Goal: Task Accomplishment & Management: Manage account settings

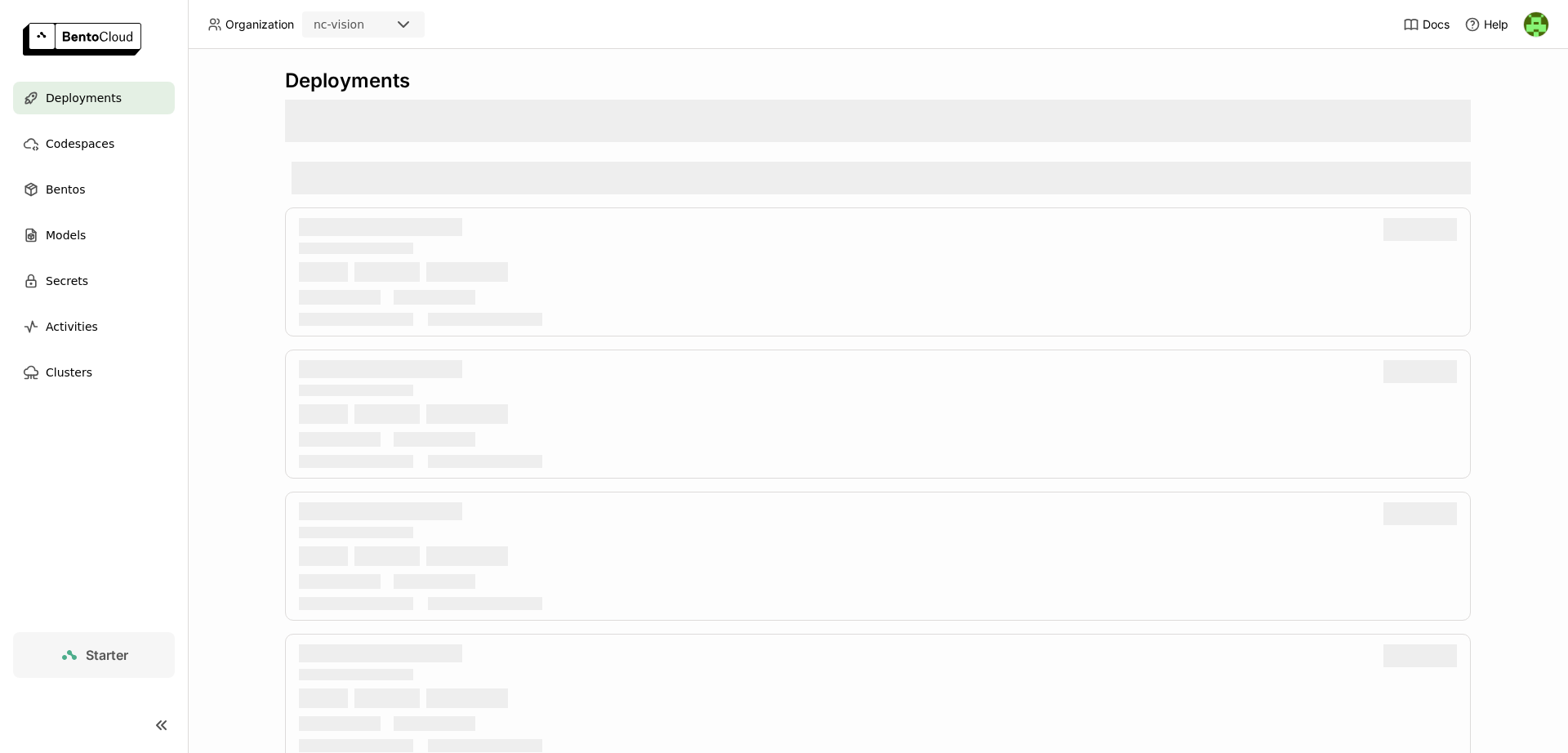
click at [263, 255] on div "Deployments" at bounding box center [878, 401] width 1380 height 704
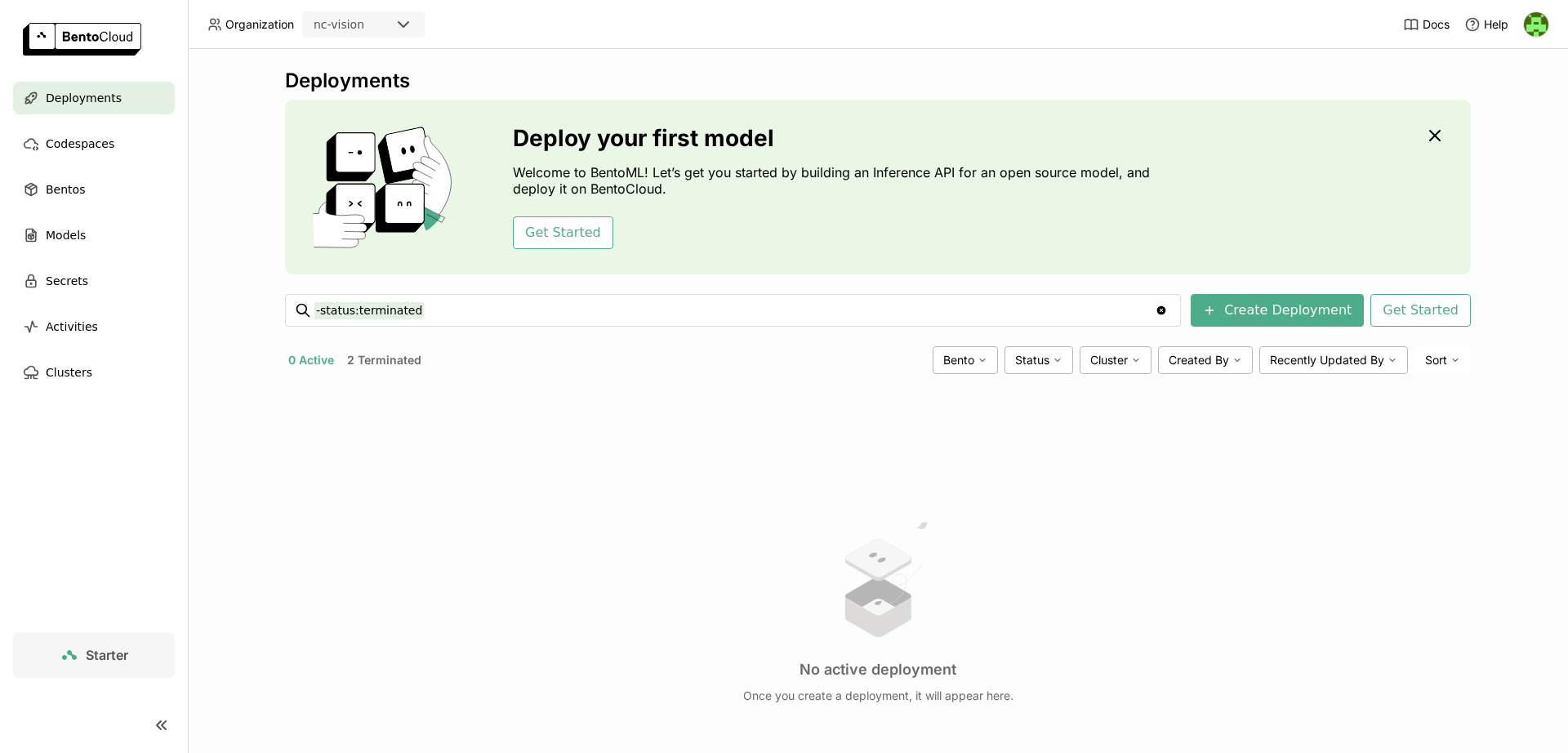
click at [436, 358] on div "0 Active 2 Terminated" at bounding box center [606, 360] width 641 height 21
click at [344, 359] on button "2 Terminated" at bounding box center [384, 360] width 81 height 21
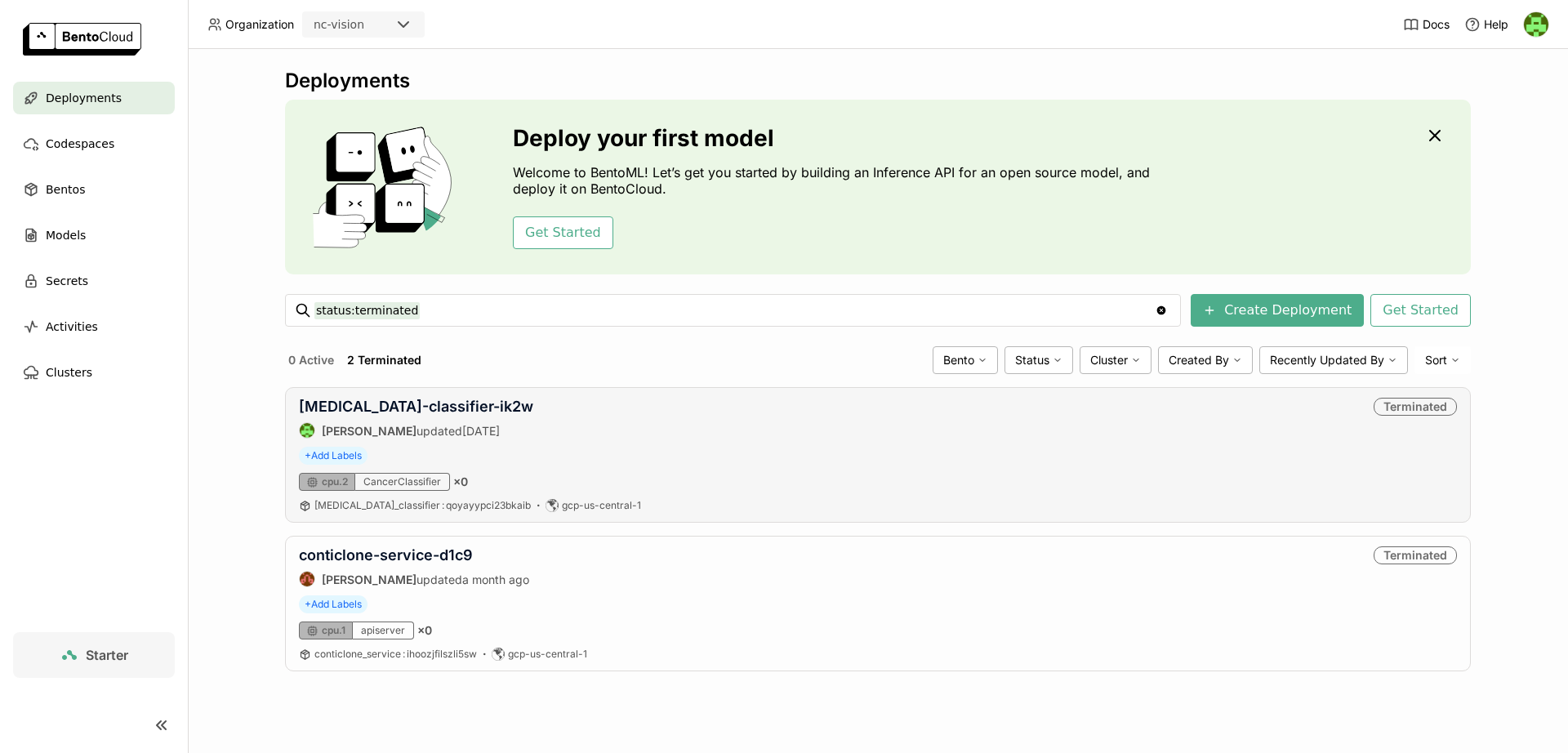
click at [1257, 448] on div "+ Add Labels" at bounding box center [878, 456] width 1158 height 18
click at [403, 410] on link "[MEDICAL_DATA]-classifier-ik2w" at bounding box center [416, 407] width 235 height 17
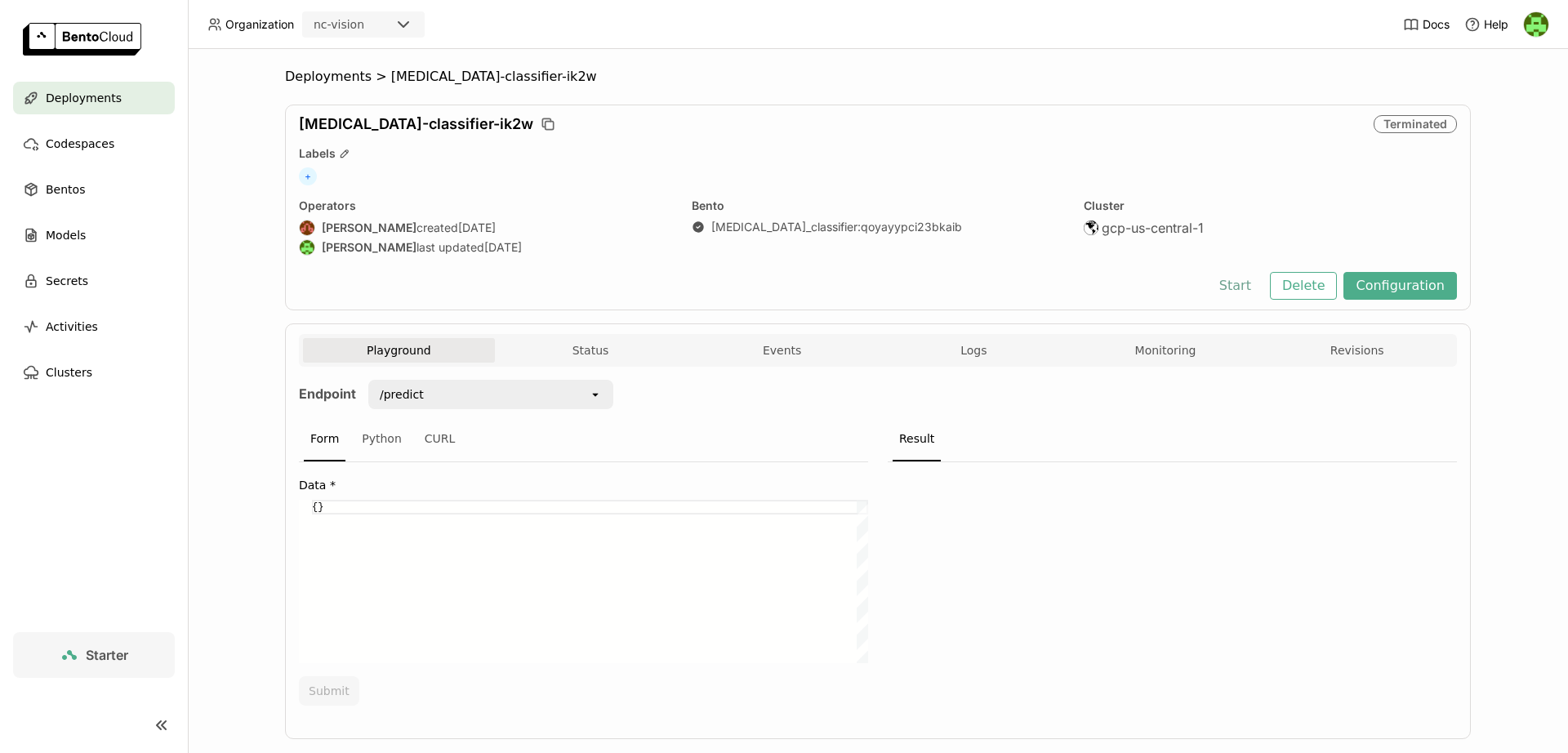
click at [1242, 285] on button "Start" at bounding box center [1235, 285] width 57 height 28
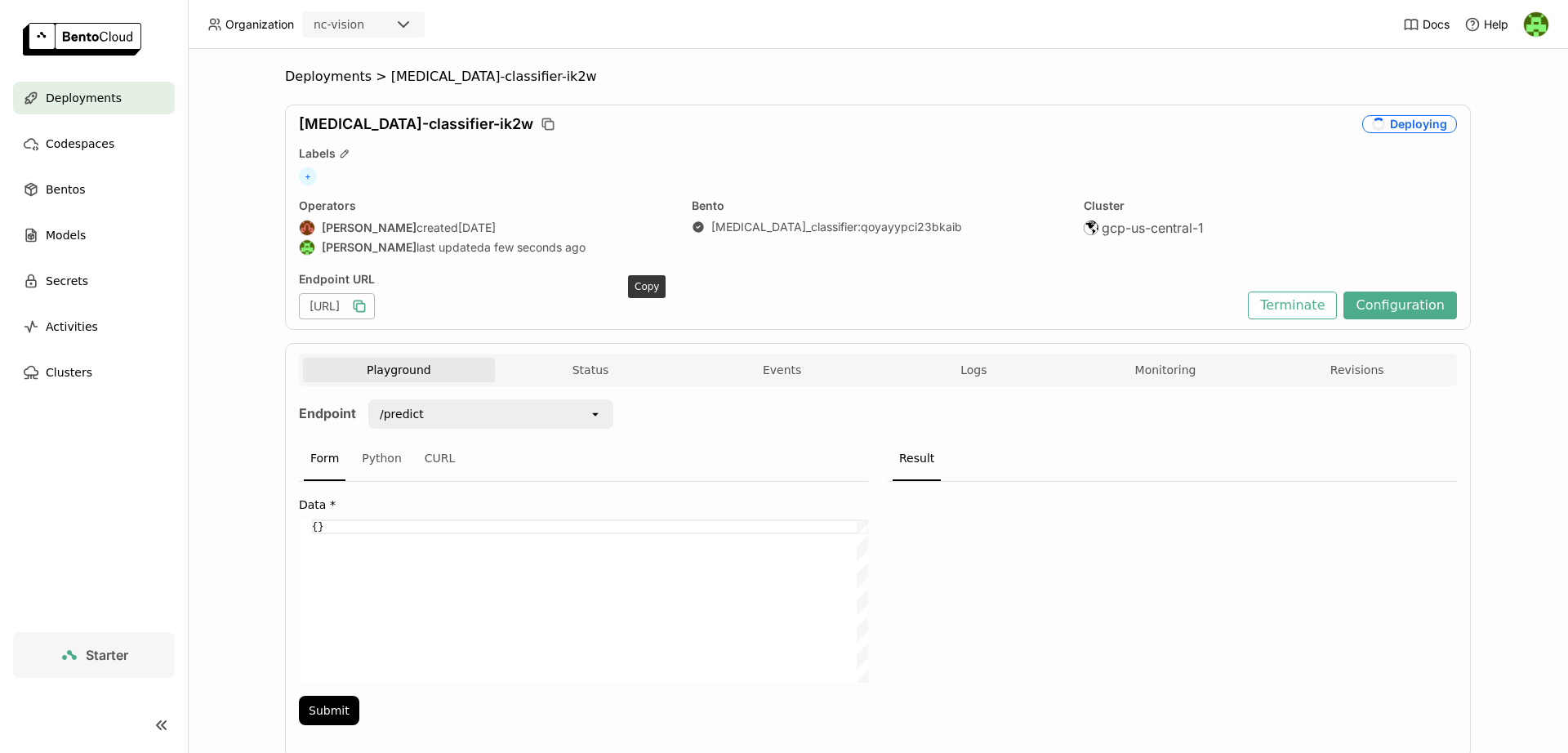
click at [368, 304] on icon "button" at bounding box center [359, 306] width 16 height 16
click at [375, 303] on div "[URL]" at bounding box center [337, 306] width 76 height 26
click at [368, 305] on icon "button" at bounding box center [359, 306] width 16 height 16
click at [365, 310] on icon "button" at bounding box center [361, 309] width 9 height 9
click at [368, 305] on icon "button" at bounding box center [359, 306] width 16 height 16
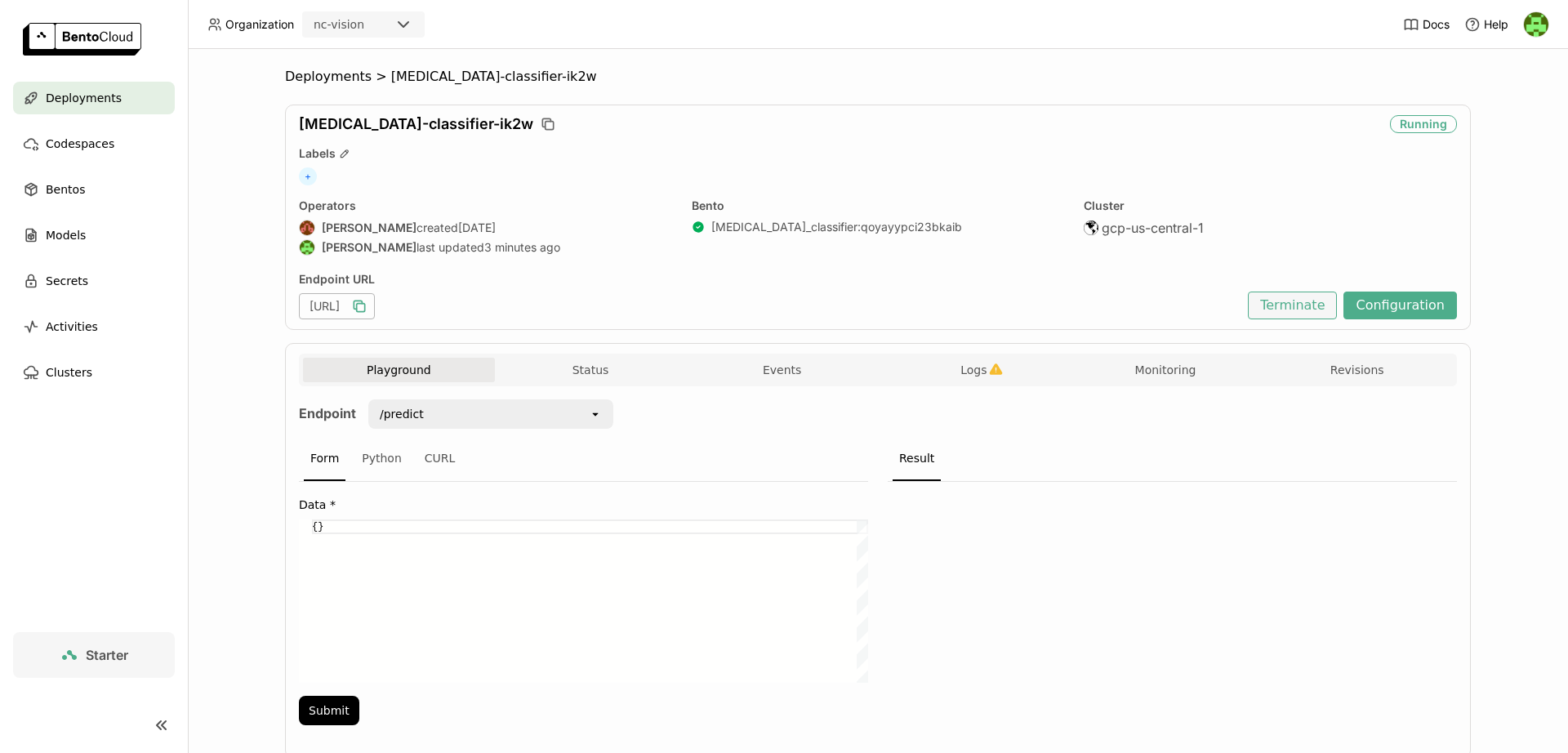
click at [1317, 292] on button "Terminate" at bounding box center [1292, 305] width 89 height 28
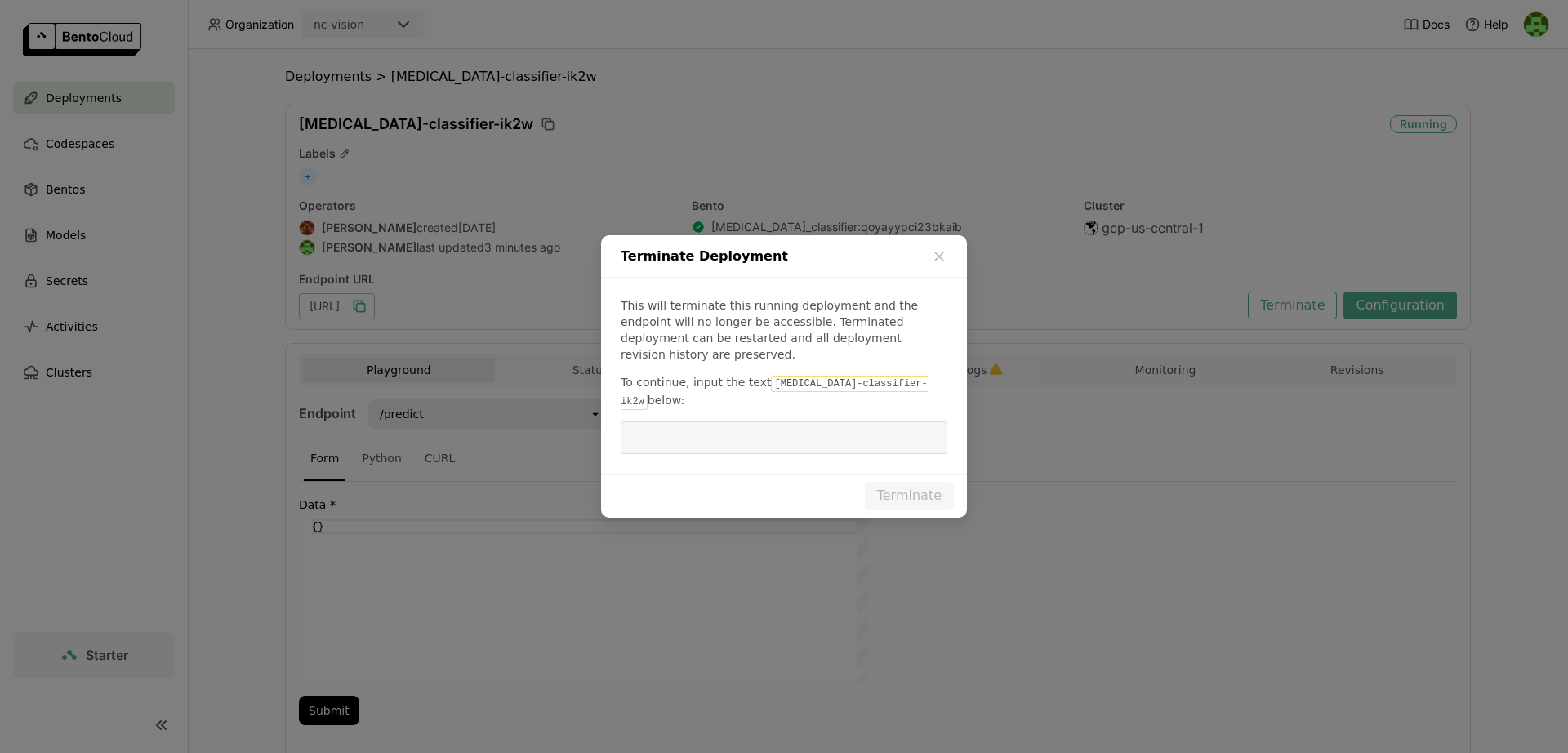
click at [778, 385] on code "[MEDICAL_DATA]-classifier-ik2w" at bounding box center [773, 393] width 307 height 34
drag, startPoint x: 778, startPoint y: 385, endPoint x: 857, endPoint y: 395, distance: 79.6
click at [870, 382] on code "[MEDICAL_DATA]-classifier-ik2w" at bounding box center [773, 393] width 307 height 34
copy code "[MEDICAL_DATA]-classifier-ik2w"
click at [851, 422] on input "dialog" at bounding box center [784, 438] width 307 height 31
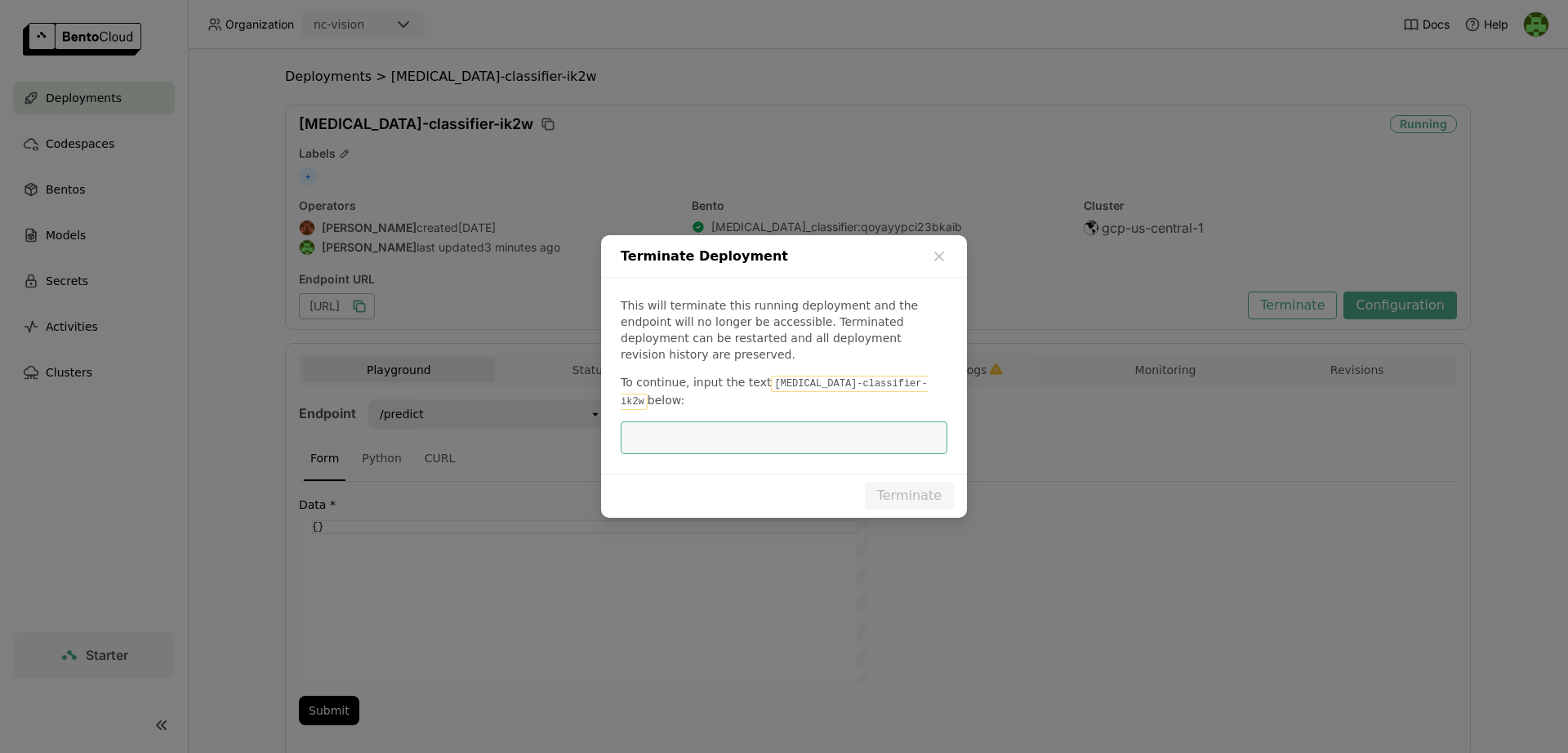
paste input "[MEDICAL_DATA]-classifier-ik2w"
type input "[MEDICAL_DATA]-classifier-ik2w"
click at [918, 482] on button "Terminate" at bounding box center [909, 496] width 89 height 28
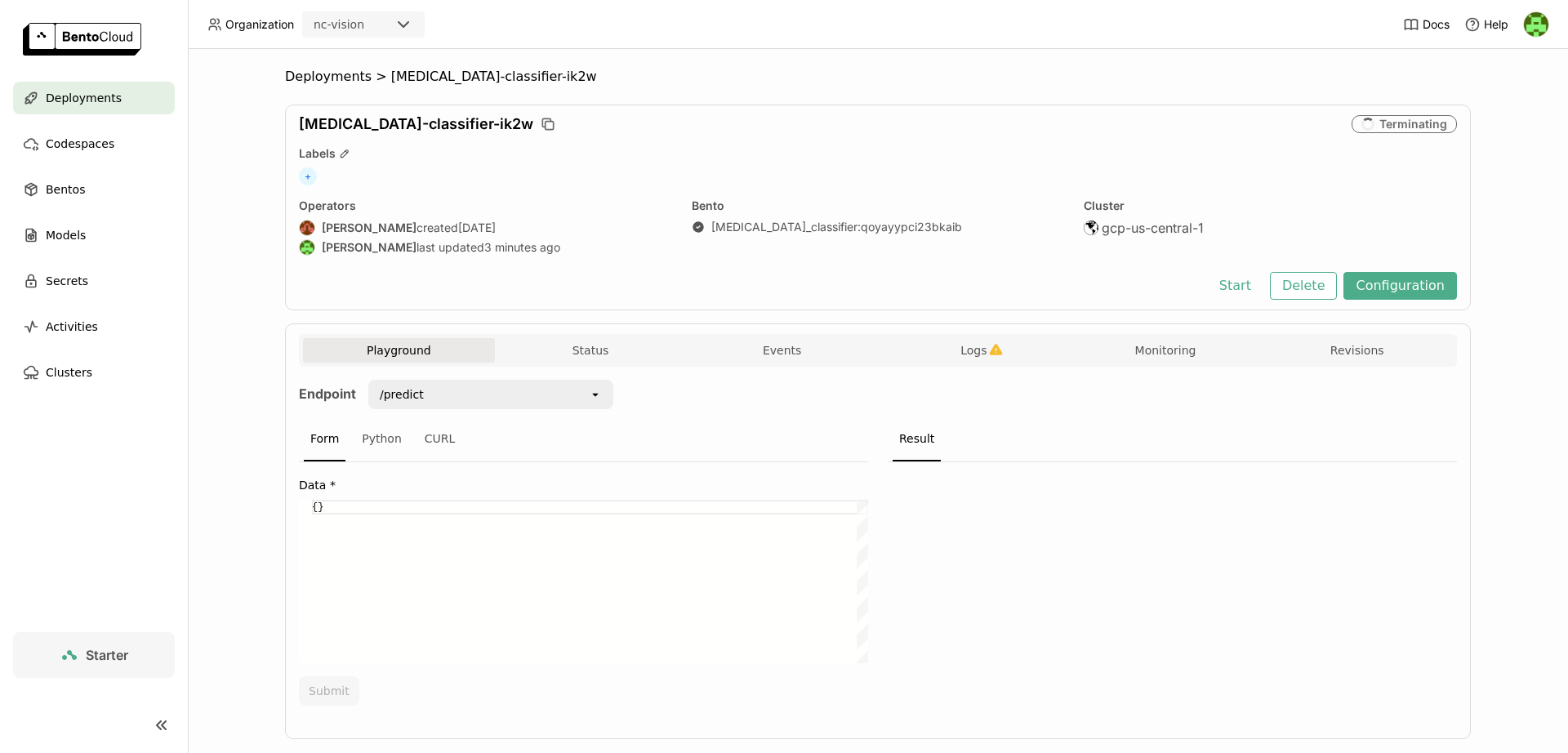
click at [105, 114] on ul "Deployments Codespaces Bentos Models Secrets Activities Clusters" at bounding box center [94, 235] width 188 height 307
click at [61, 90] on span "Deployments" at bounding box center [83, 98] width 76 height 20
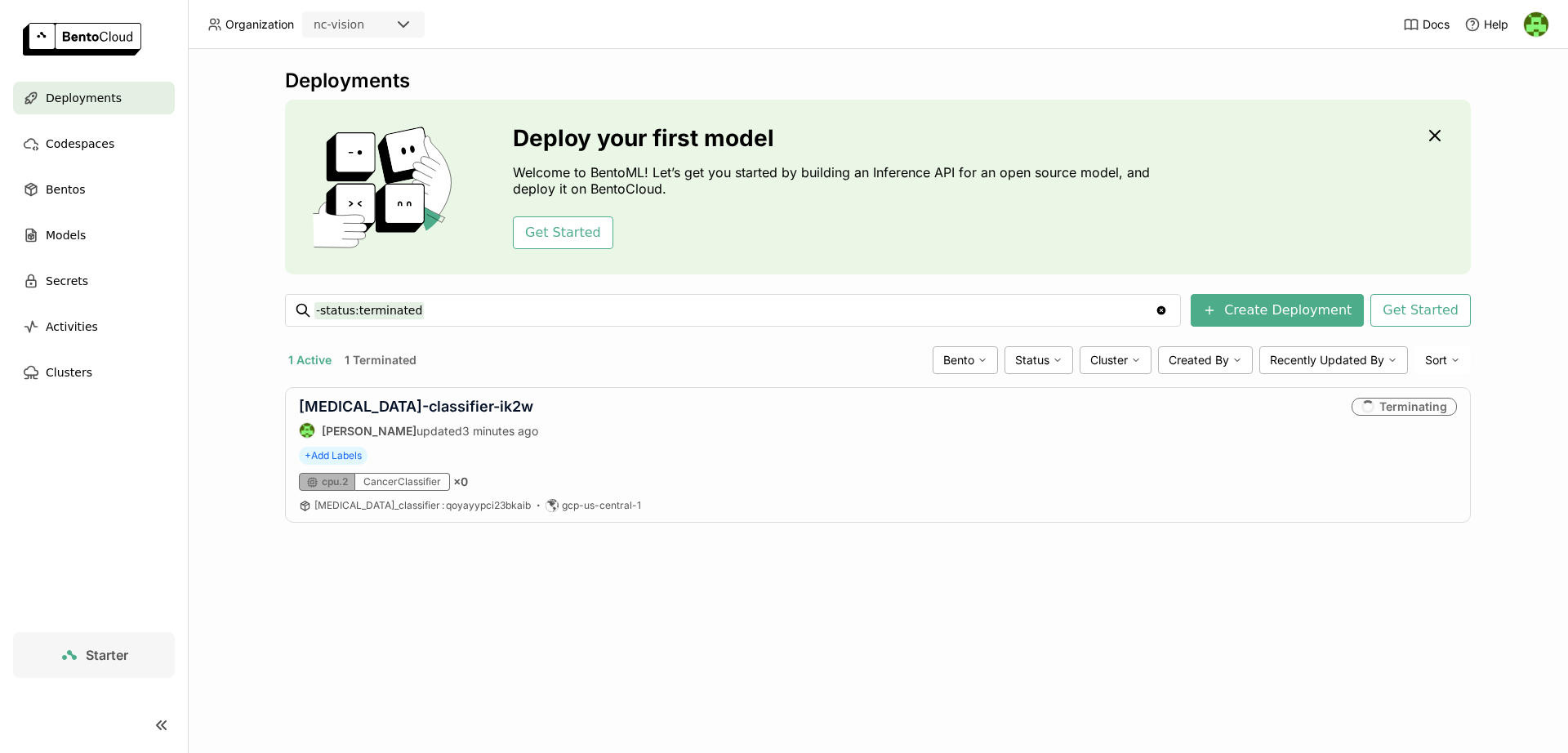
click at [320, 362] on button "1 Active" at bounding box center [310, 360] width 50 height 21
click at [362, 358] on button "1 Terminated" at bounding box center [380, 360] width 78 height 21
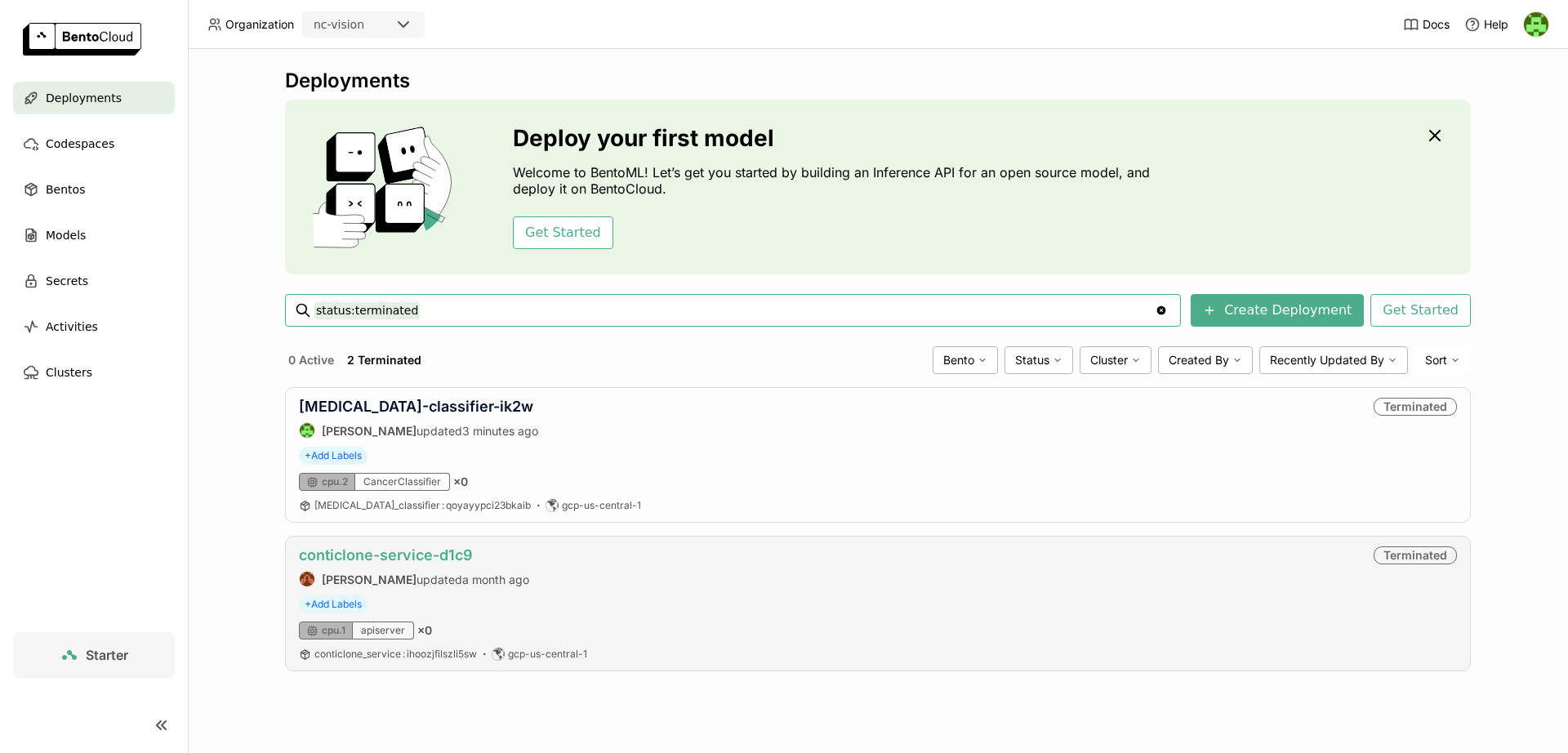
click at [433, 550] on link "conticlone-service-d1c9" at bounding box center [386, 555] width 174 height 17
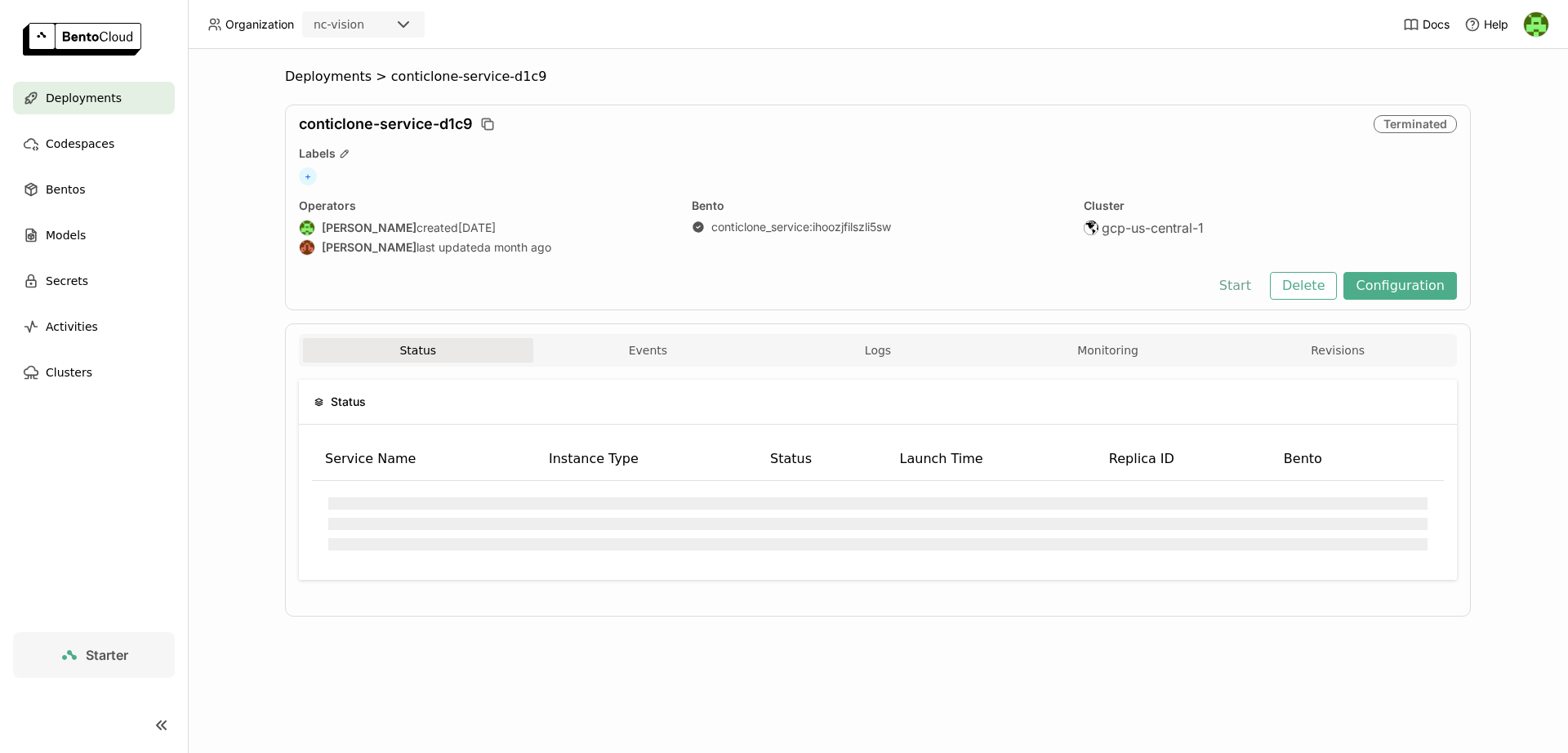
click at [1225, 287] on button "Start" at bounding box center [1235, 285] width 57 height 28
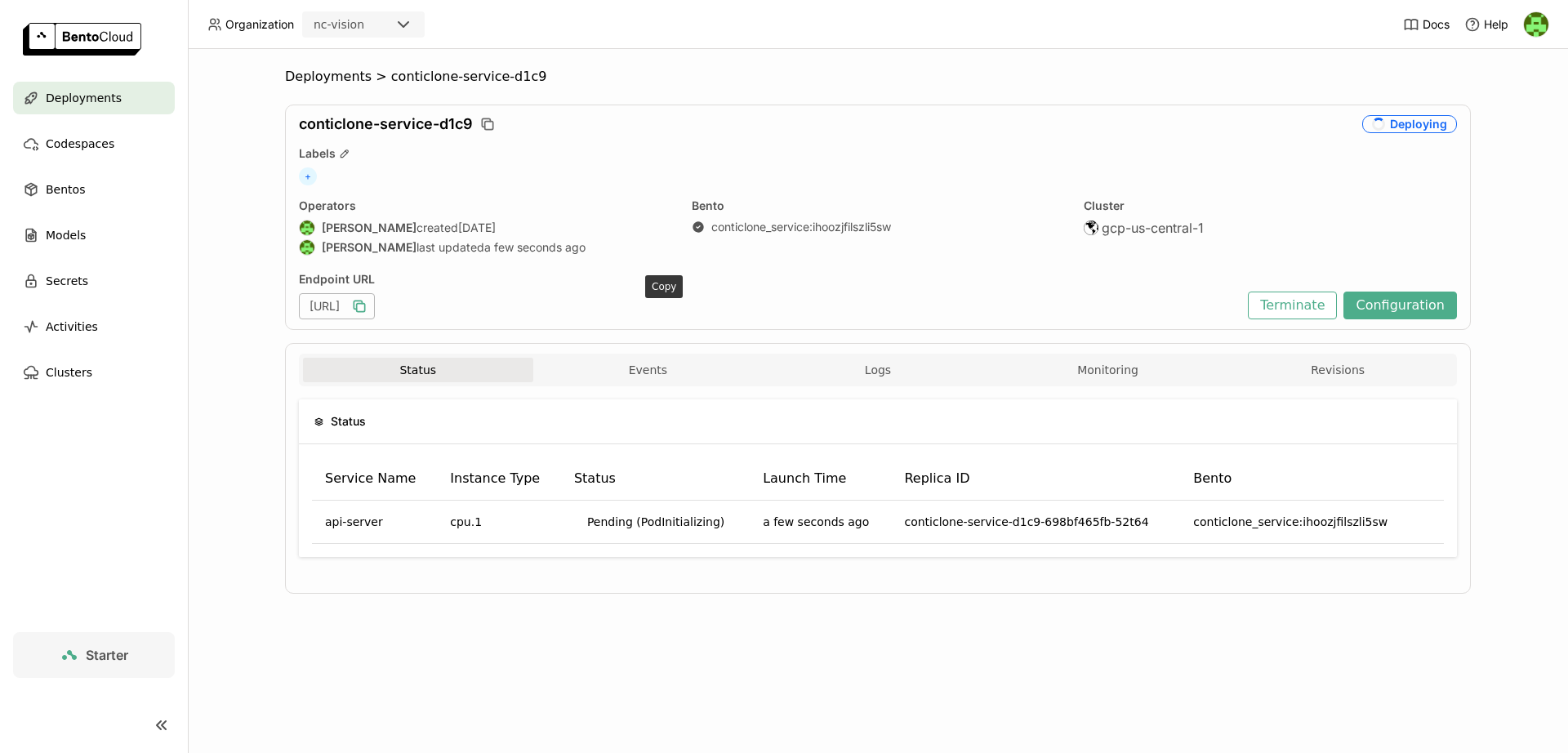
click at [365, 305] on icon "button" at bounding box center [361, 309] width 9 height 9
